Goal: Task Accomplishment & Management: Manage account settings

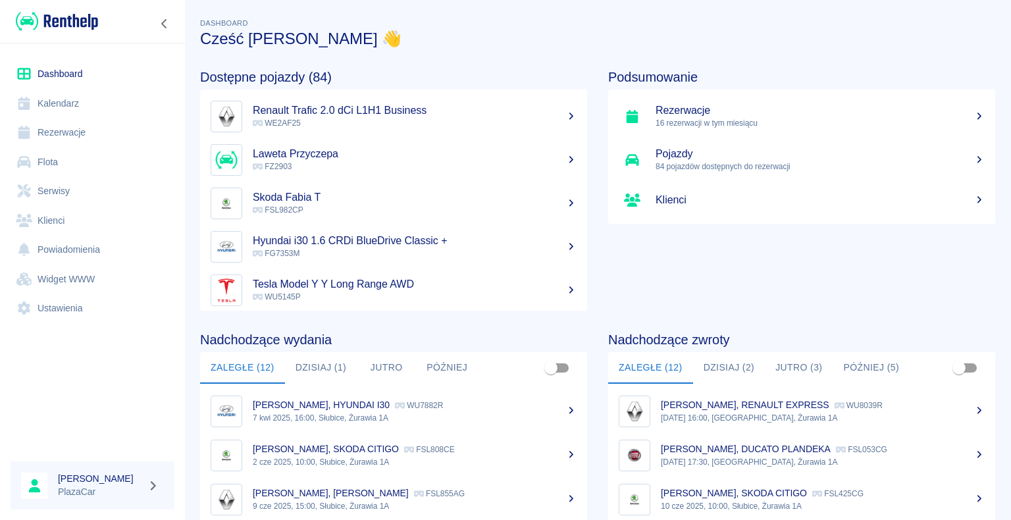
click at [74, 60] on link "Rezerwacje" at bounding box center [93, 133] width 164 height 30
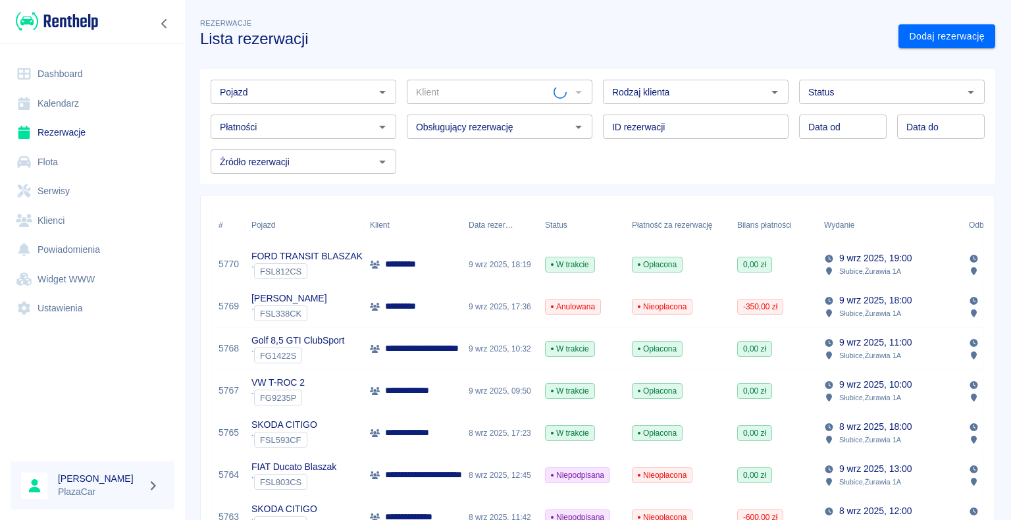
click at [474, 60] on div "9 wrz 2025, 10:32" at bounding box center [500, 349] width 76 height 42
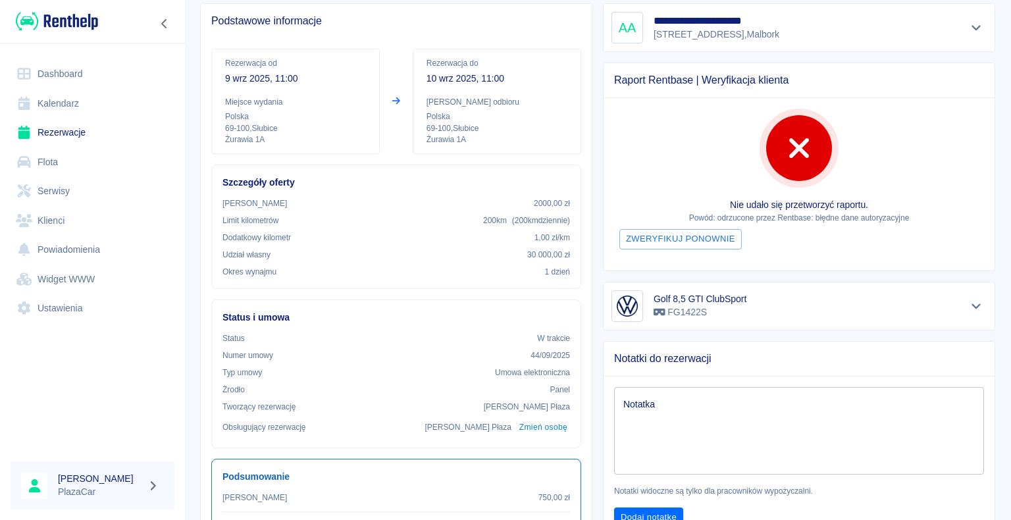
scroll to position [132, 0]
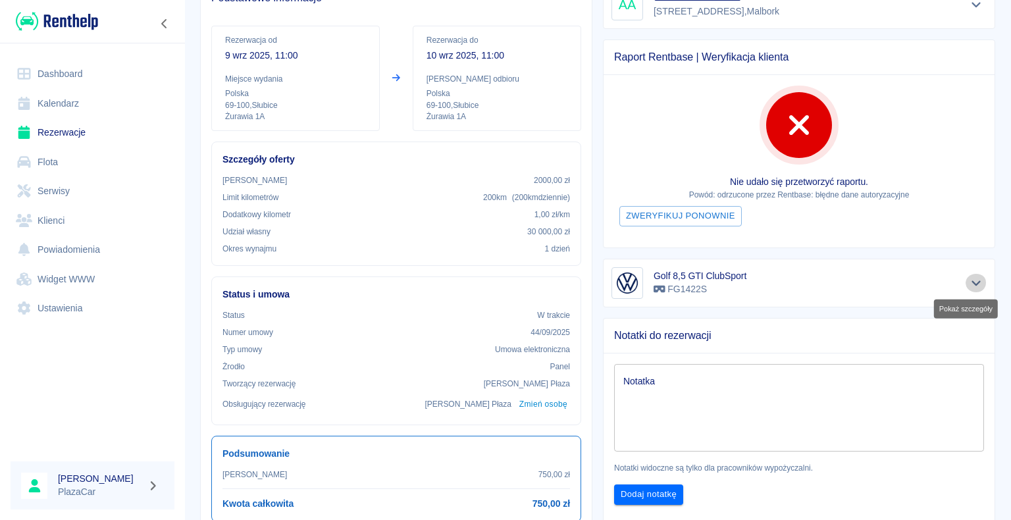
click at [972, 60] on icon "Pokaż szczegóły" at bounding box center [976, 282] width 9 height 5
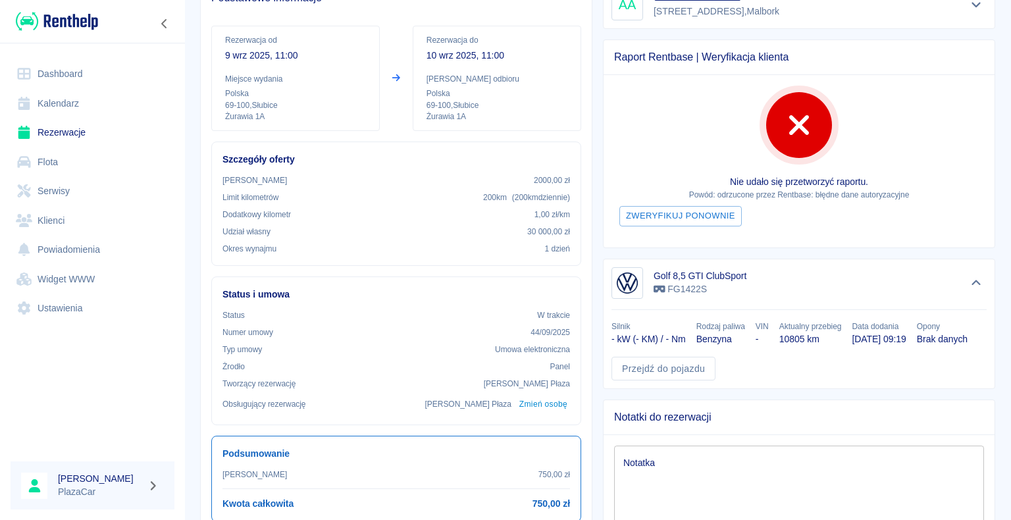
scroll to position [0, 0]
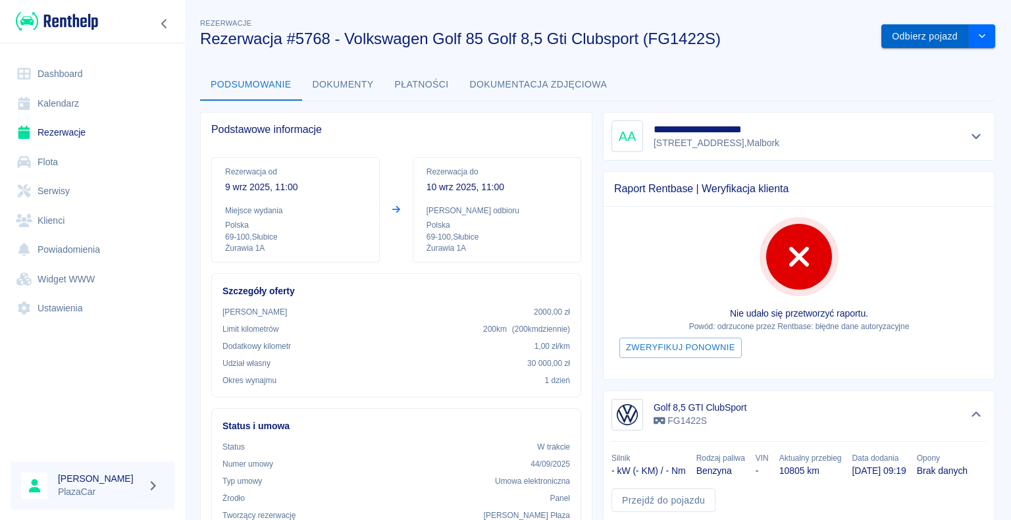
click at [902, 30] on button "Odbierz pojazd" at bounding box center [925, 36] width 88 height 24
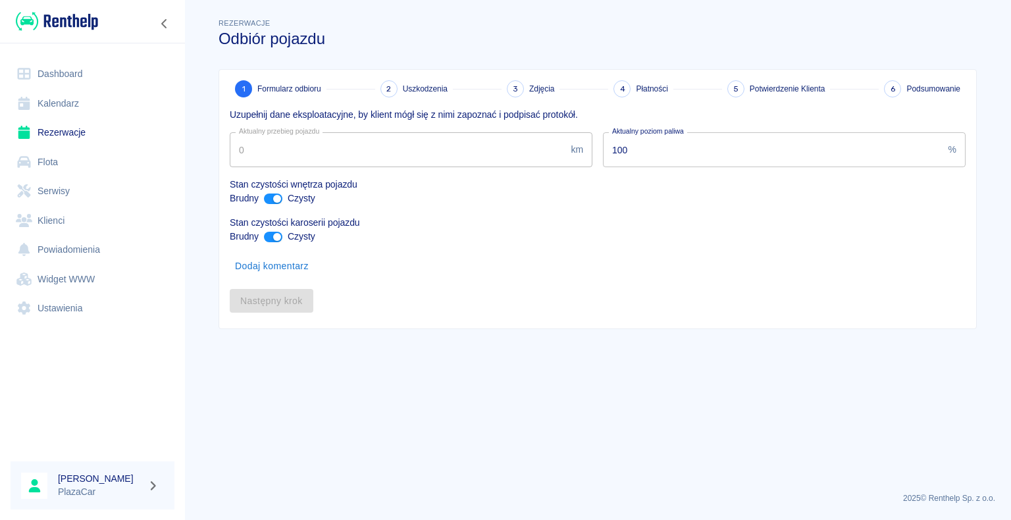
type input "10805"
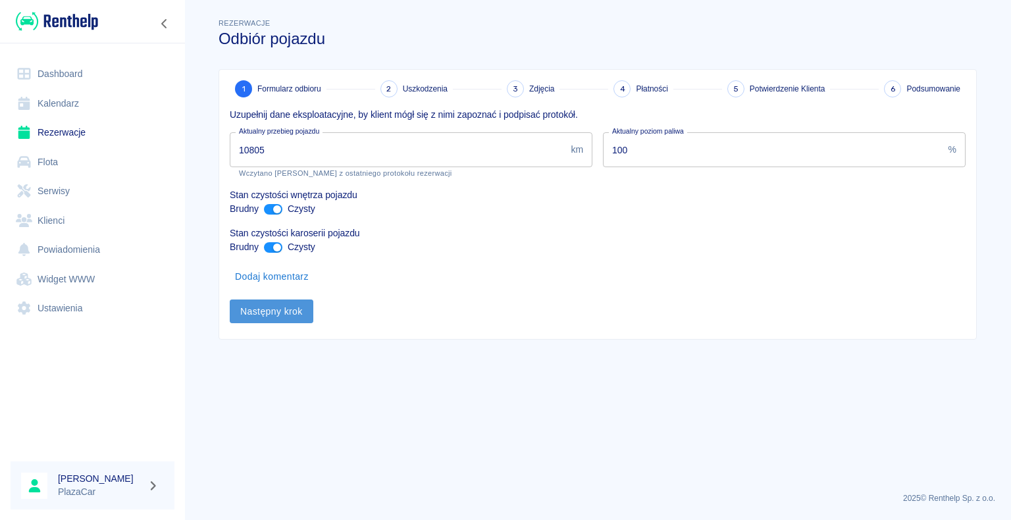
click at [273, 60] on button "Następny krok" at bounding box center [272, 312] width 84 height 24
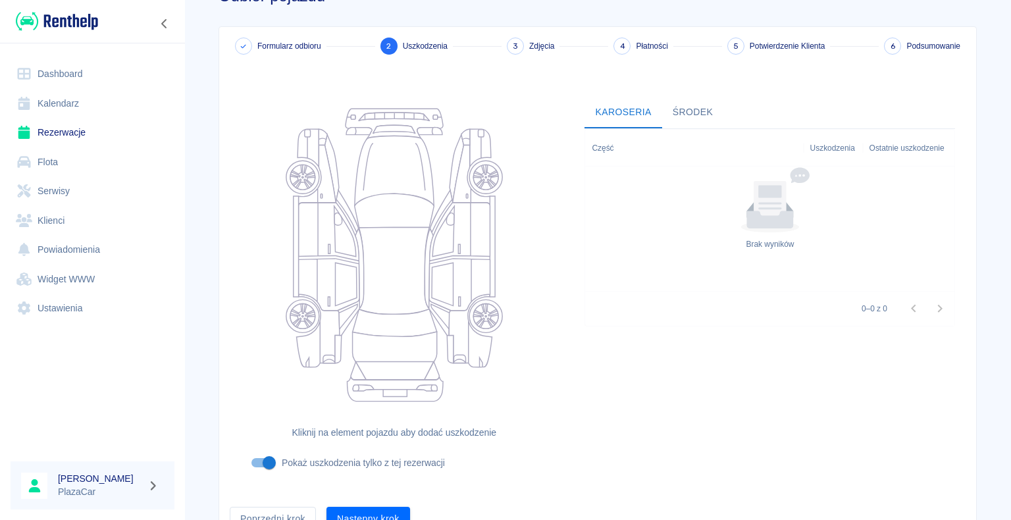
scroll to position [108, 0]
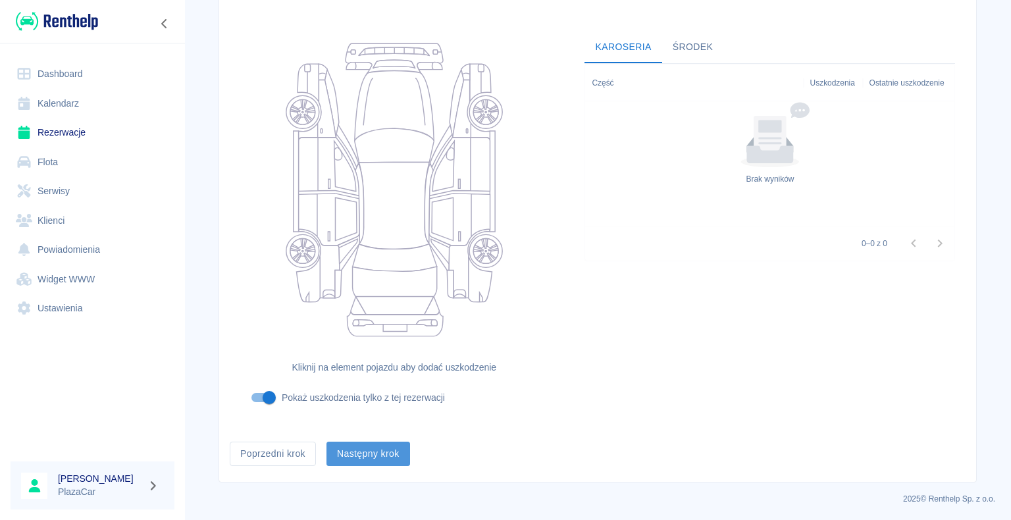
click at [353, 60] on button "Następny krok" at bounding box center [368, 454] width 84 height 24
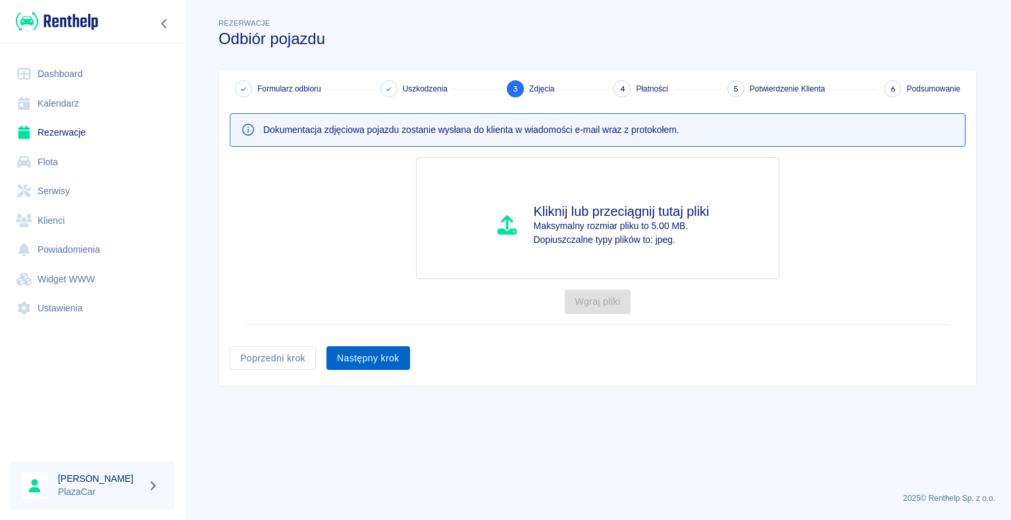
click at [368, 60] on button "Następny krok" at bounding box center [368, 358] width 84 height 24
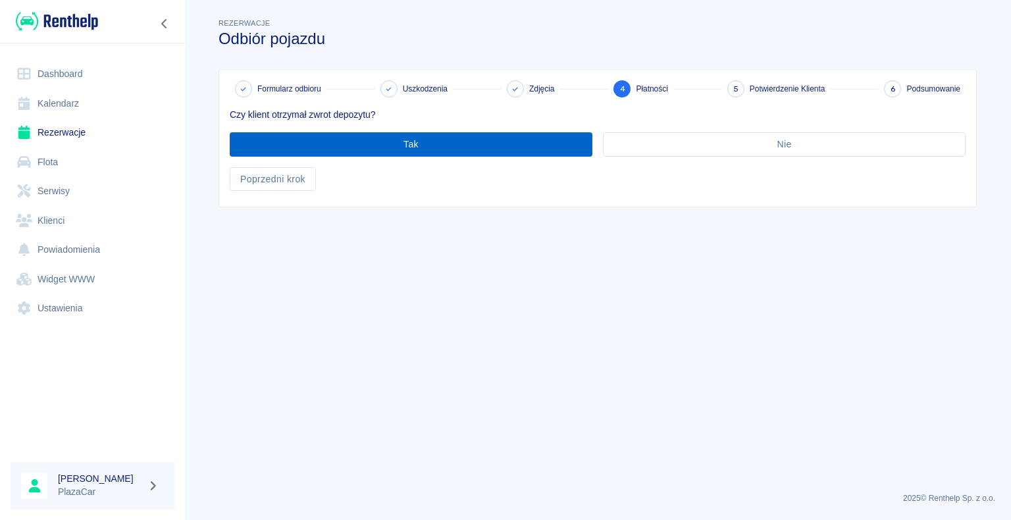
click at [425, 60] on button "Tak" at bounding box center [411, 144] width 363 height 24
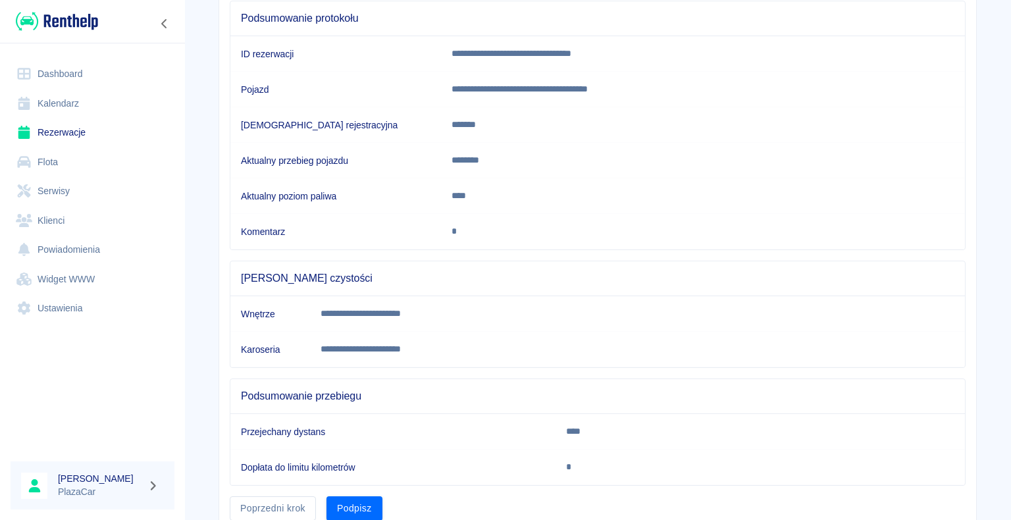
scroll to position [184, 0]
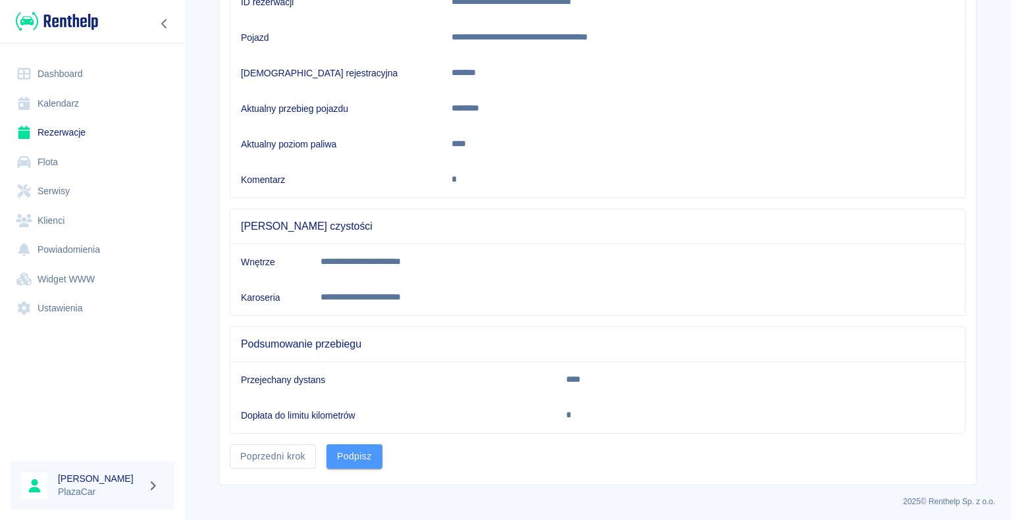
click at [342, 60] on button "Podpisz" at bounding box center [354, 456] width 56 height 24
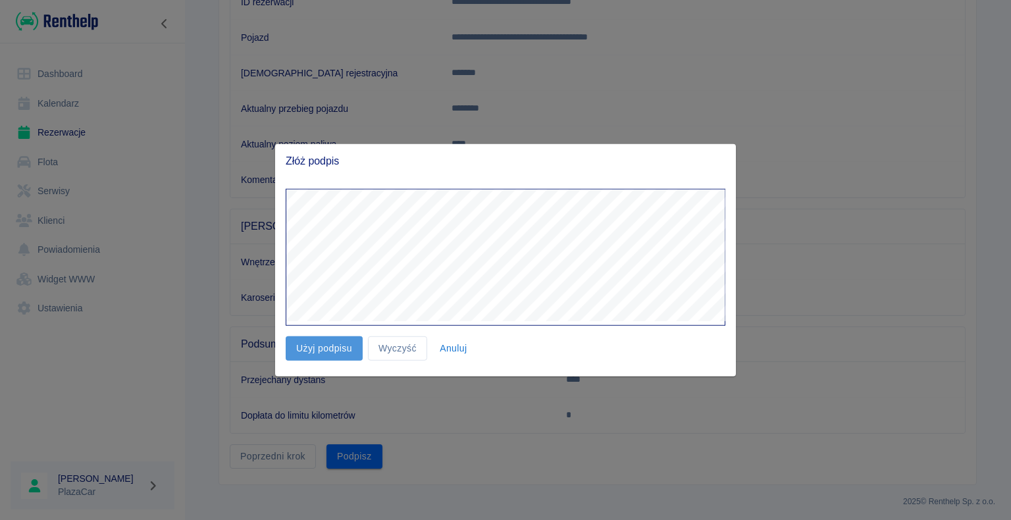
click at [322, 60] on button "Użyj podpisu" at bounding box center [324, 348] width 77 height 24
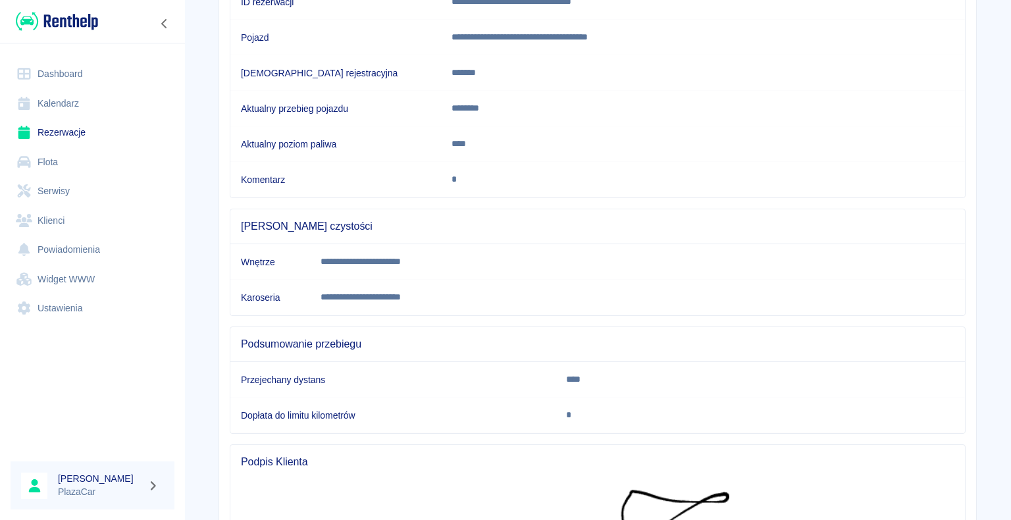
scroll to position [443, 0]
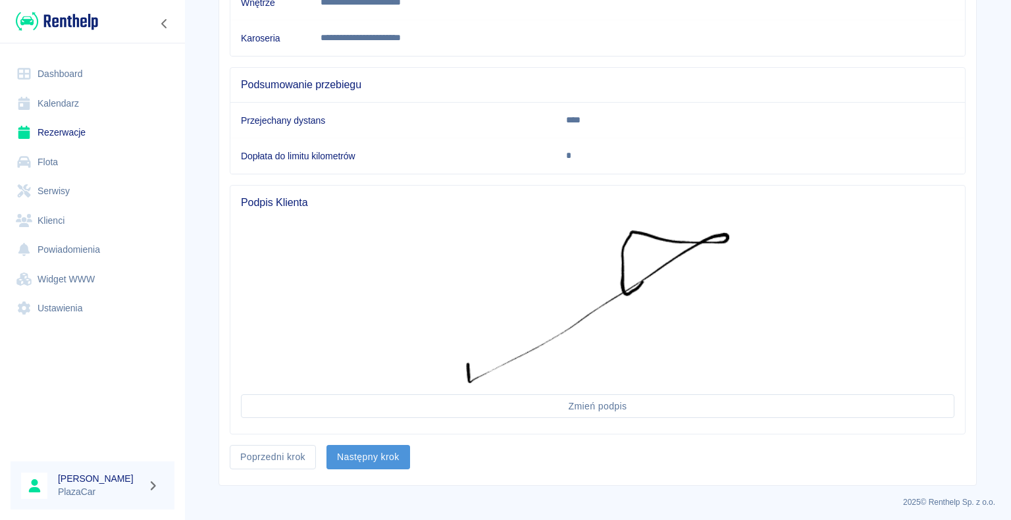
click at [363, 60] on button "Następny krok" at bounding box center [368, 457] width 84 height 24
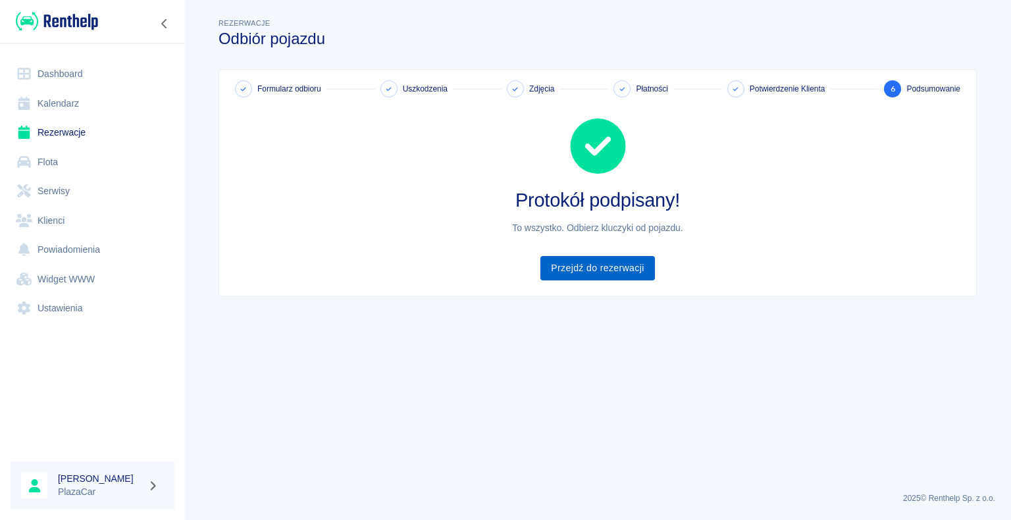
click at [602, 60] on link "Przejdź do rezerwacji" at bounding box center [597, 268] width 114 height 24
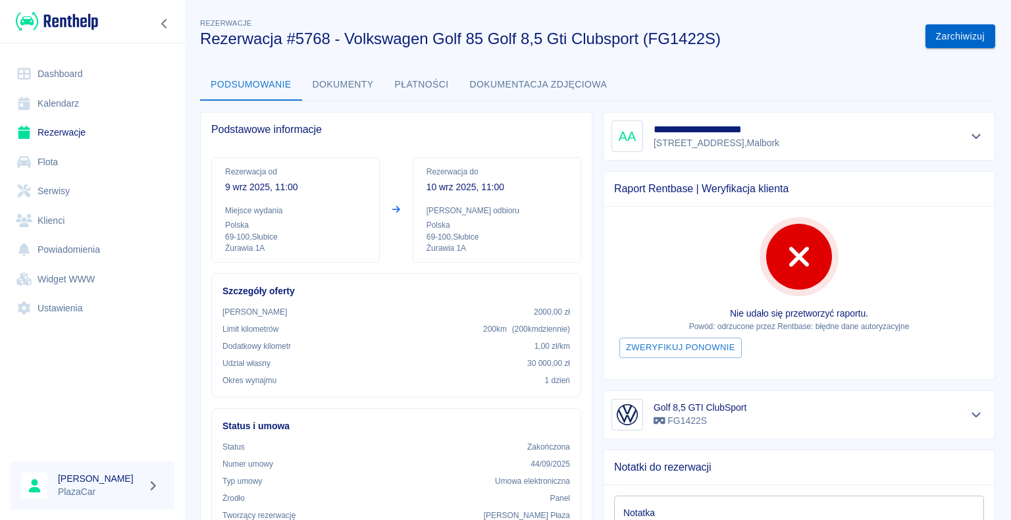
click at [935, 34] on button "Zarchiwizuj" at bounding box center [961, 36] width 70 height 24
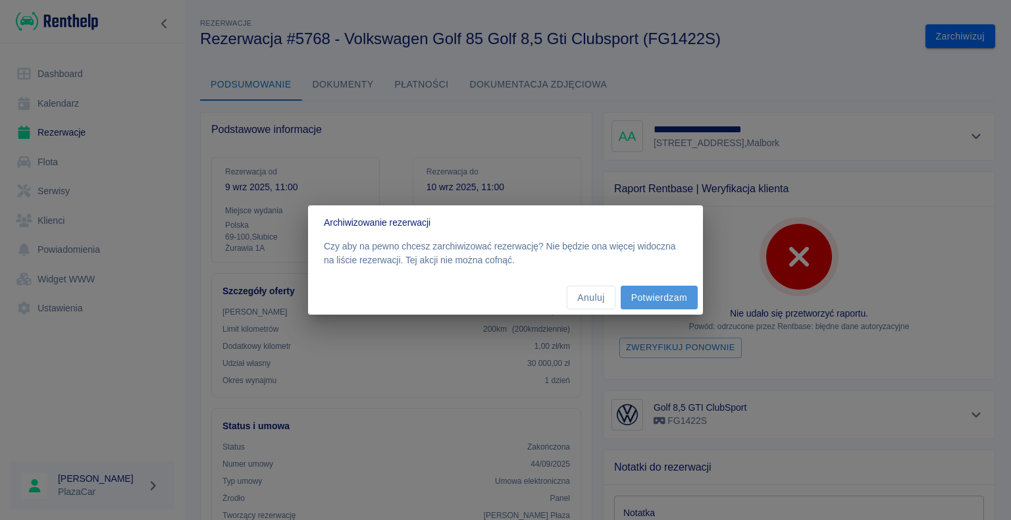
click at [682, 60] on button "Potwierdzam" at bounding box center [659, 298] width 77 height 24
